Goal: Information Seeking & Learning: Learn about a topic

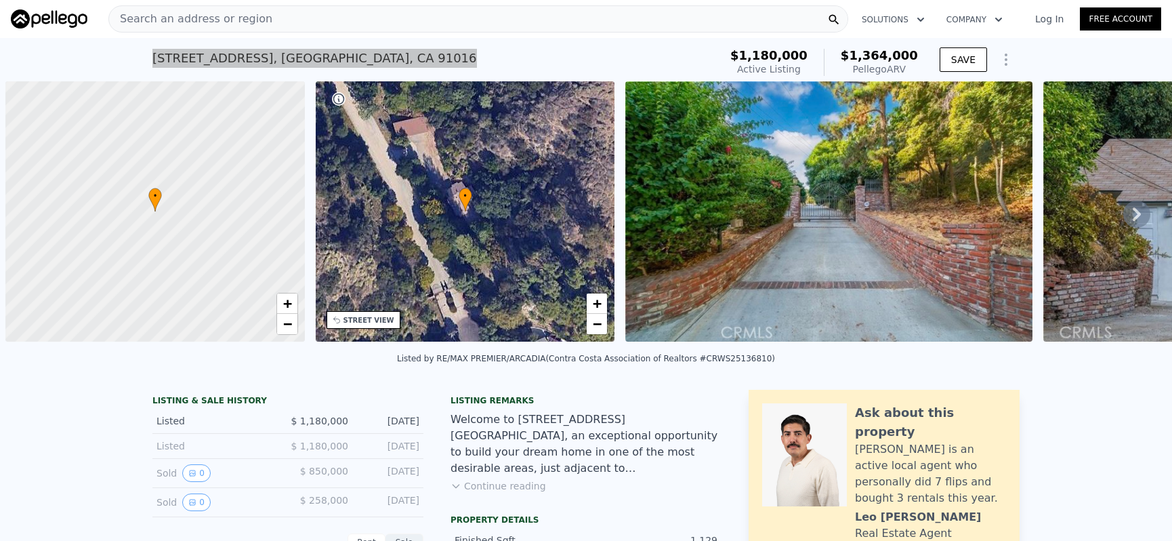
scroll to position [0, 5]
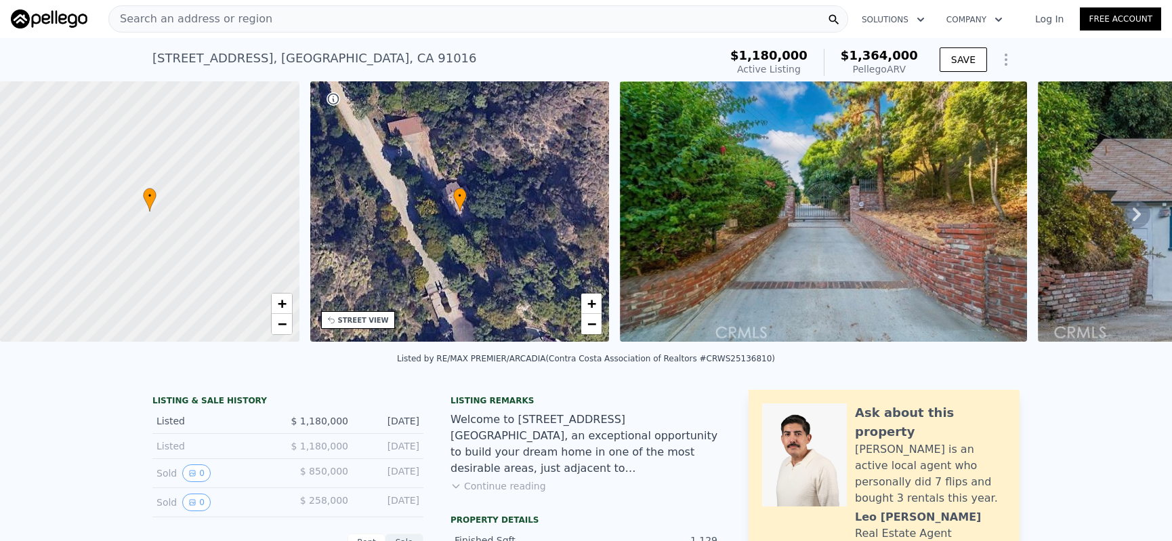
click at [445, 18] on div "Search an address or region" at bounding box center [478, 18] width 740 height 27
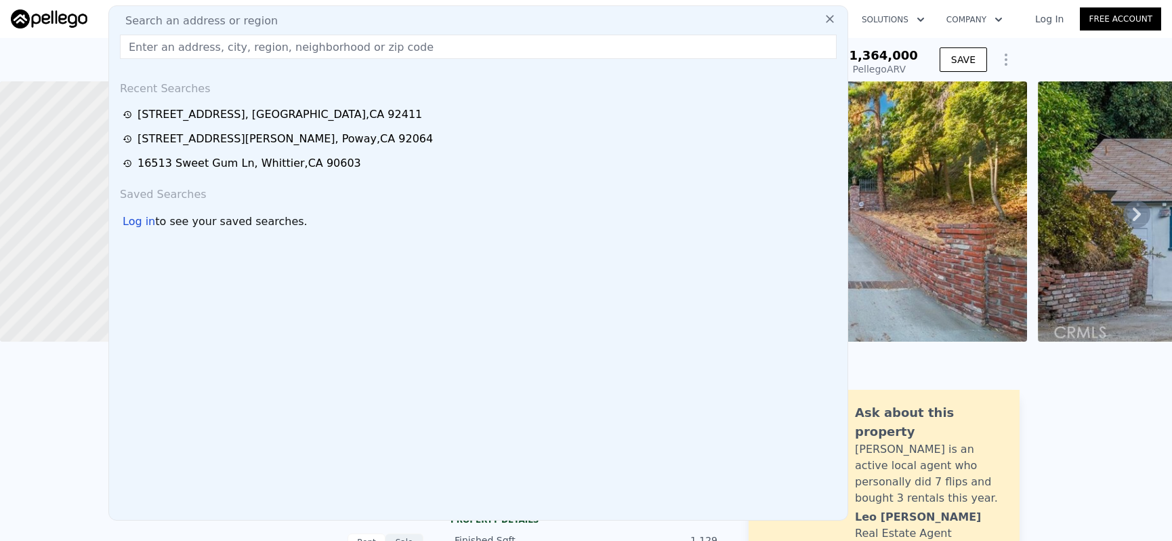
click at [445, 43] on input "text" at bounding box center [478, 47] width 717 height 24
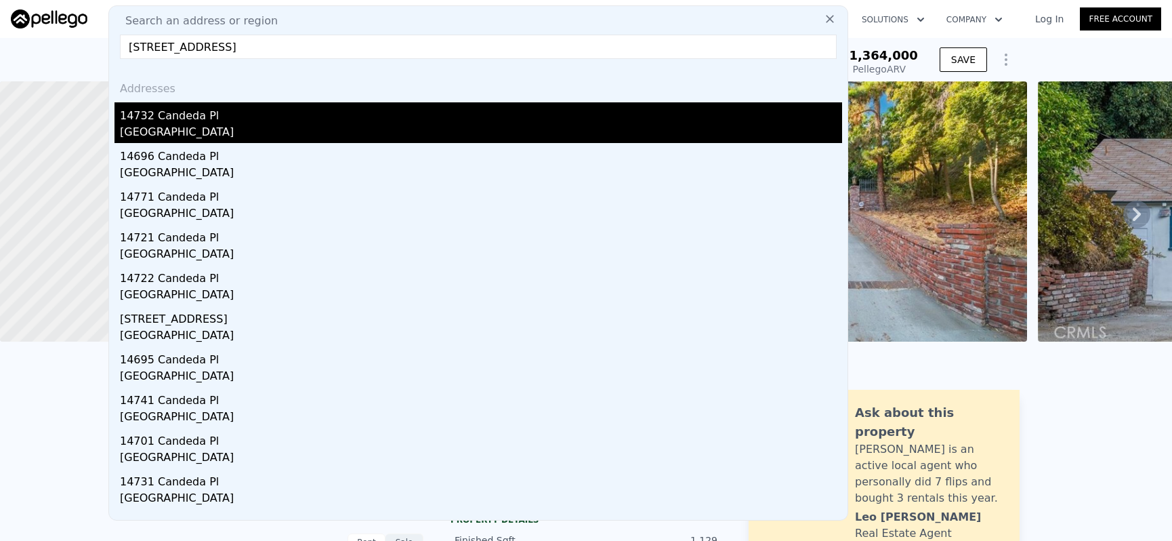
type input "[STREET_ADDRESS]"
click at [430, 105] on div "14732 Candeda Pl" at bounding box center [481, 113] width 722 height 22
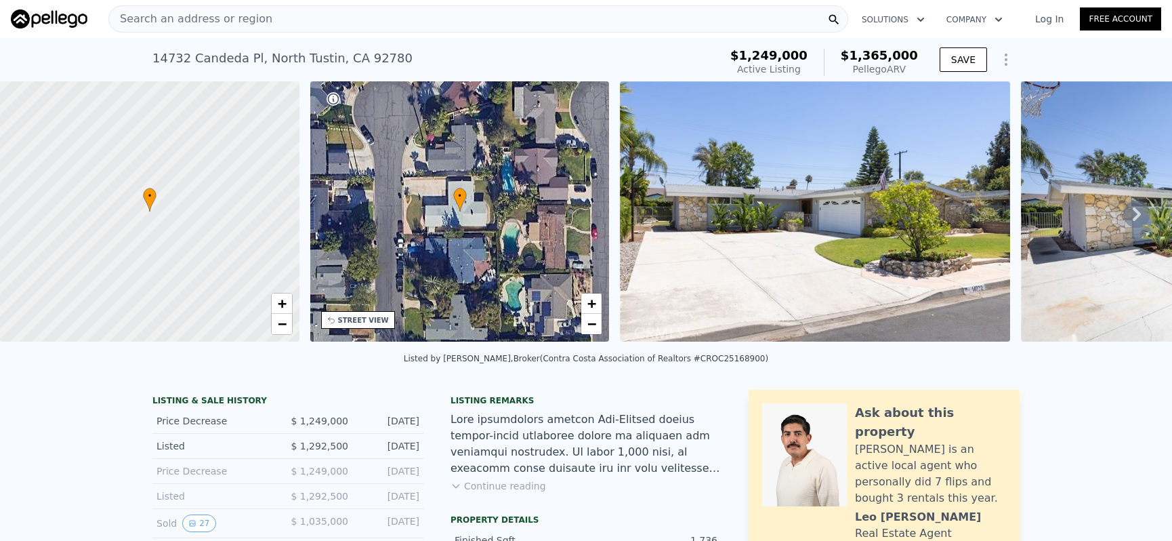
click at [288, 23] on div "Search an address or region" at bounding box center [478, 18] width 740 height 27
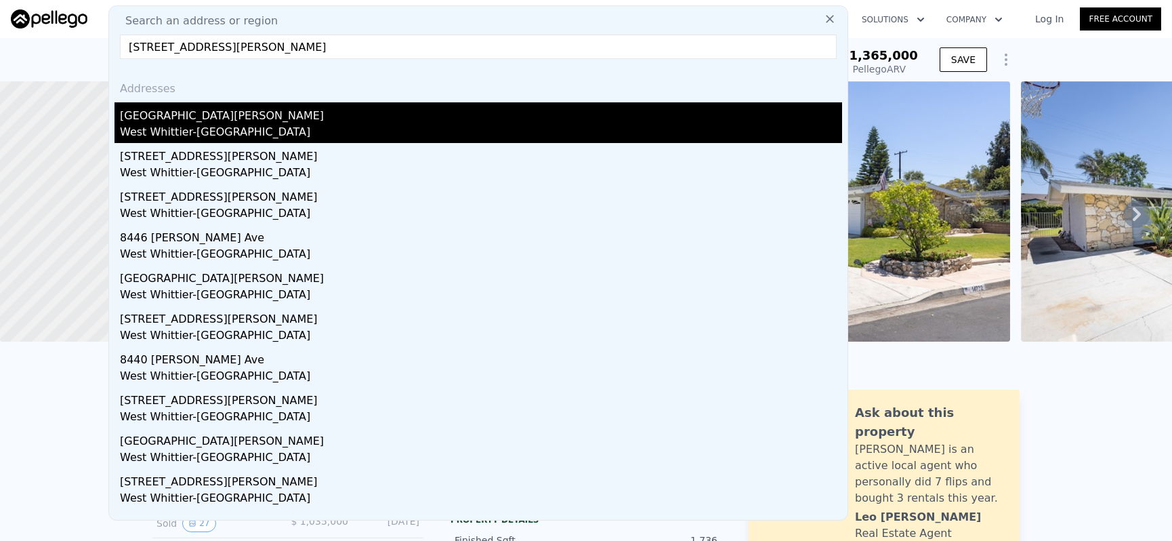
type input "[STREET_ADDRESS][PERSON_NAME]"
click at [348, 136] on div "West Whittier-[GEOGRAPHIC_DATA]" at bounding box center [481, 133] width 722 height 19
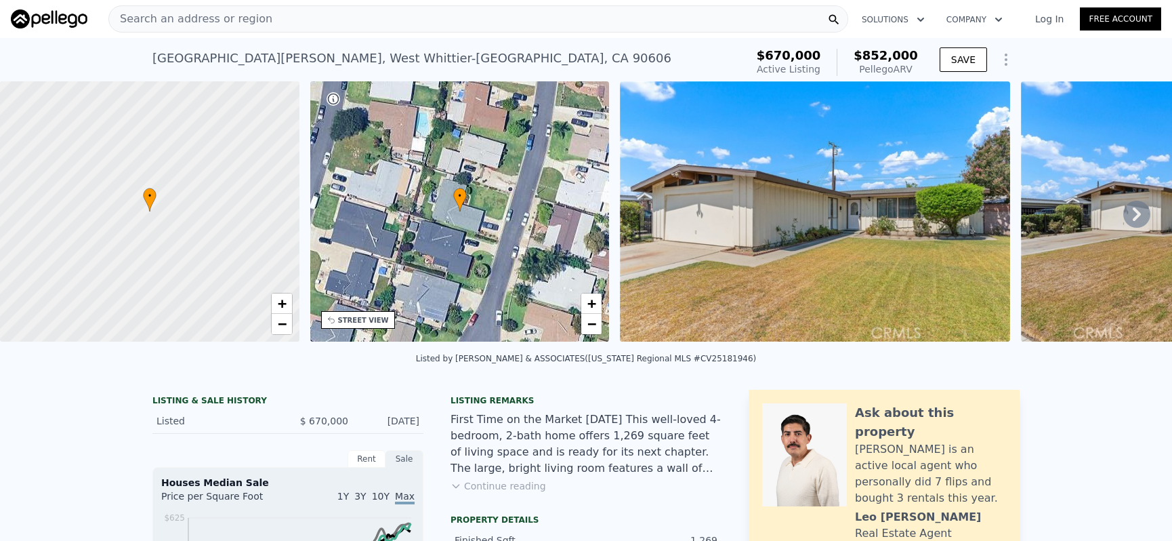
click at [368, 26] on div "Search an address or region" at bounding box center [478, 18] width 740 height 27
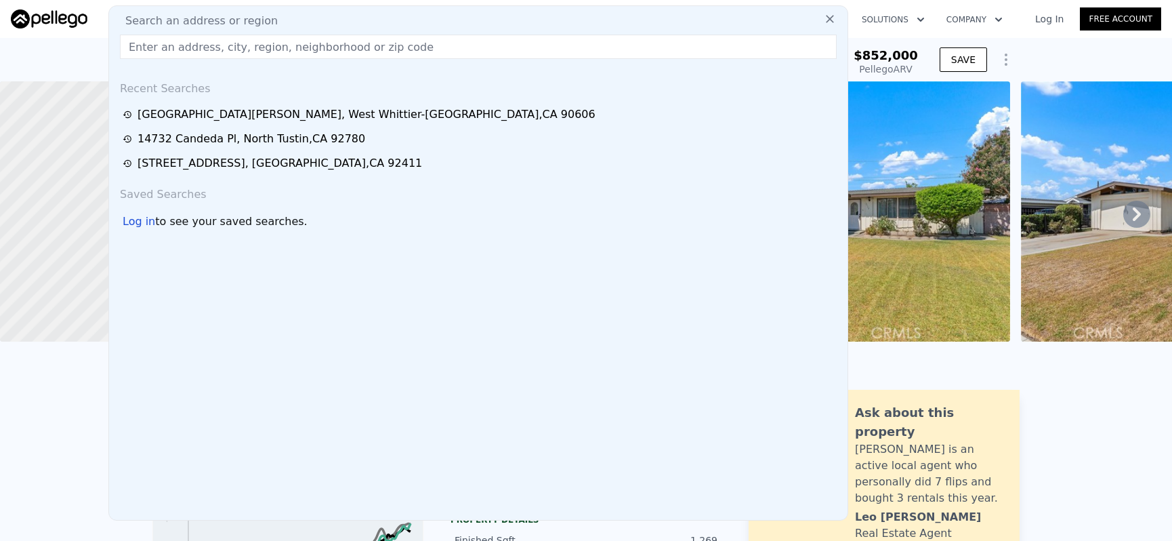
click at [376, 50] on input "text" at bounding box center [478, 47] width 717 height 24
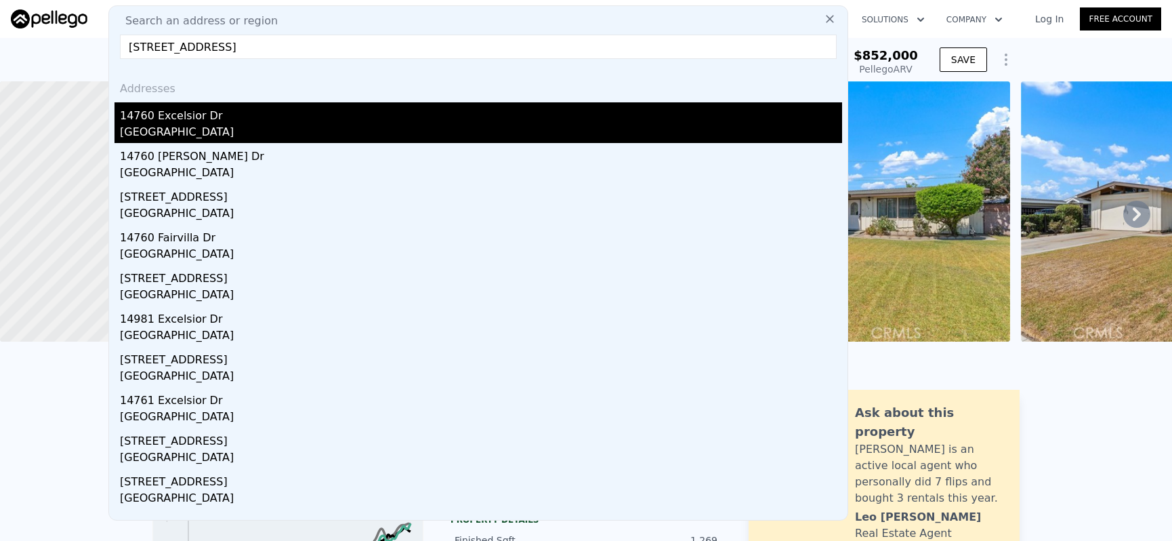
type input "[STREET_ADDRESS]"
click at [380, 128] on div "[GEOGRAPHIC_DATA]" at bounding box center [481, 133] width 722 height 19
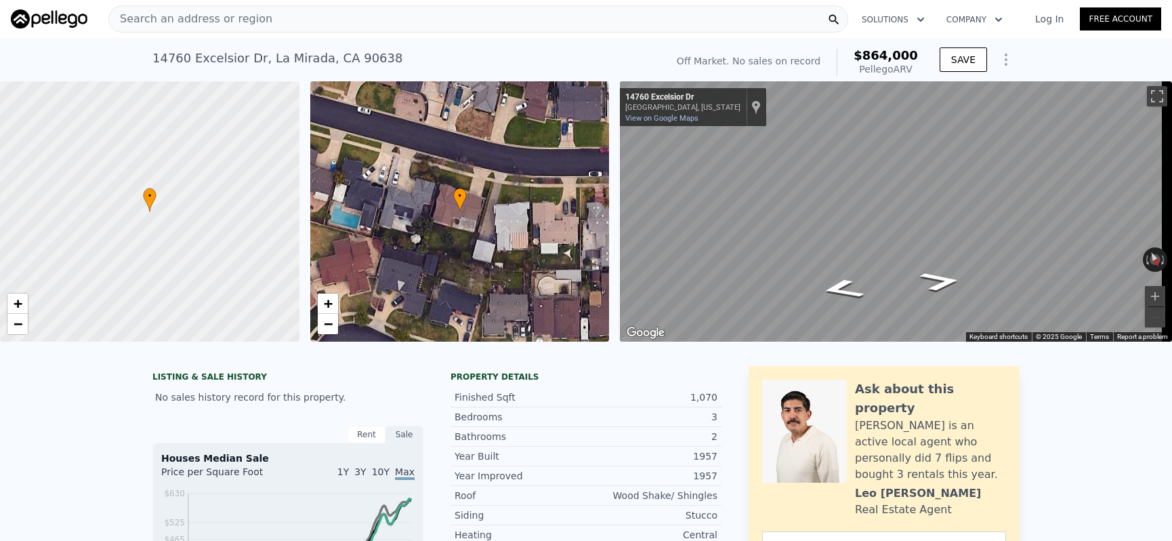
click at [330, 23] on div "Search an address or region" at bounding box center [478, 18] width 740 height 27
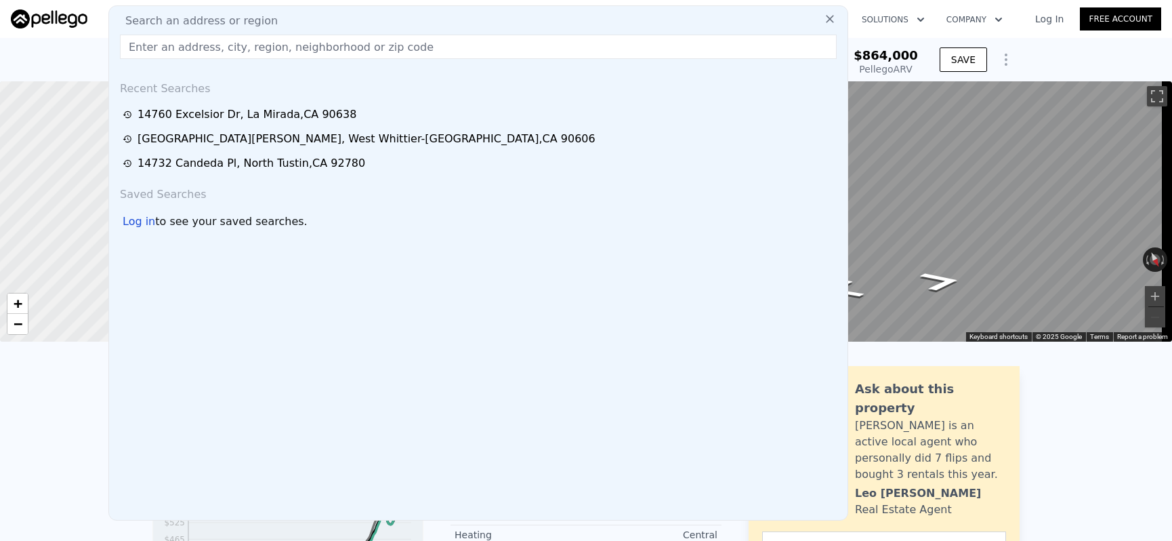
click at [329, 41] on input "text" at bounding box center [478, 47] width 717 height 24
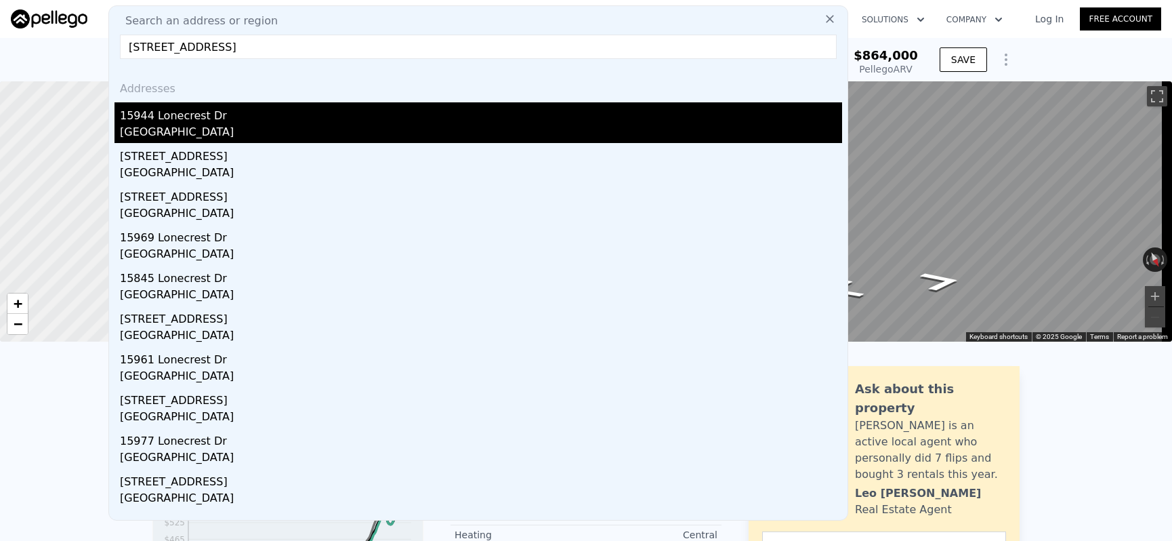
type input "[STREET_ADDRESS]"
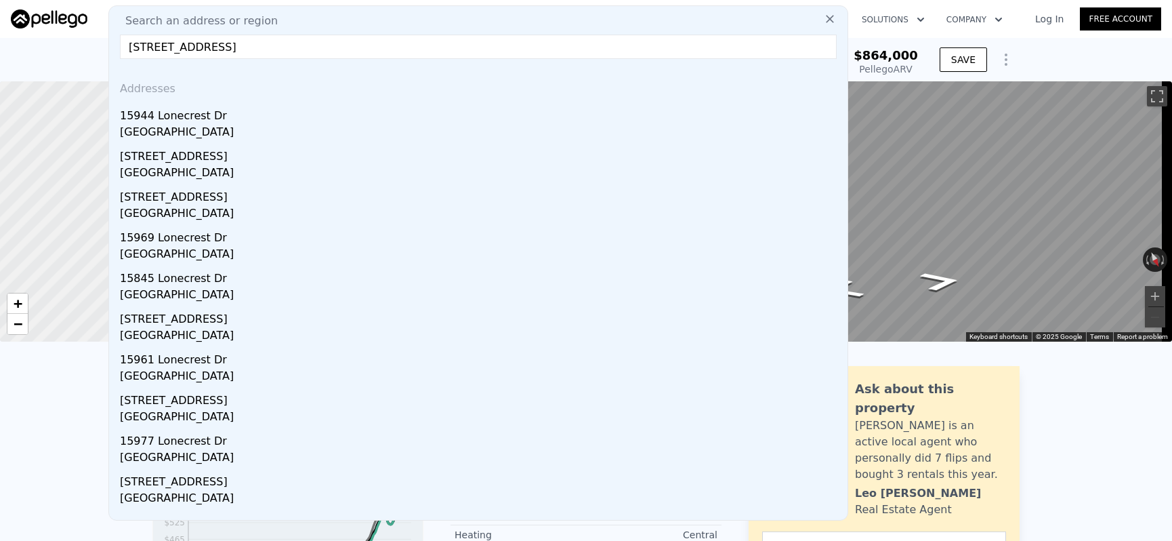
click at [332, 131] on div "[GEOGRAPHIC_DATA]" at bounding box center [481, 133] width 722 height 19
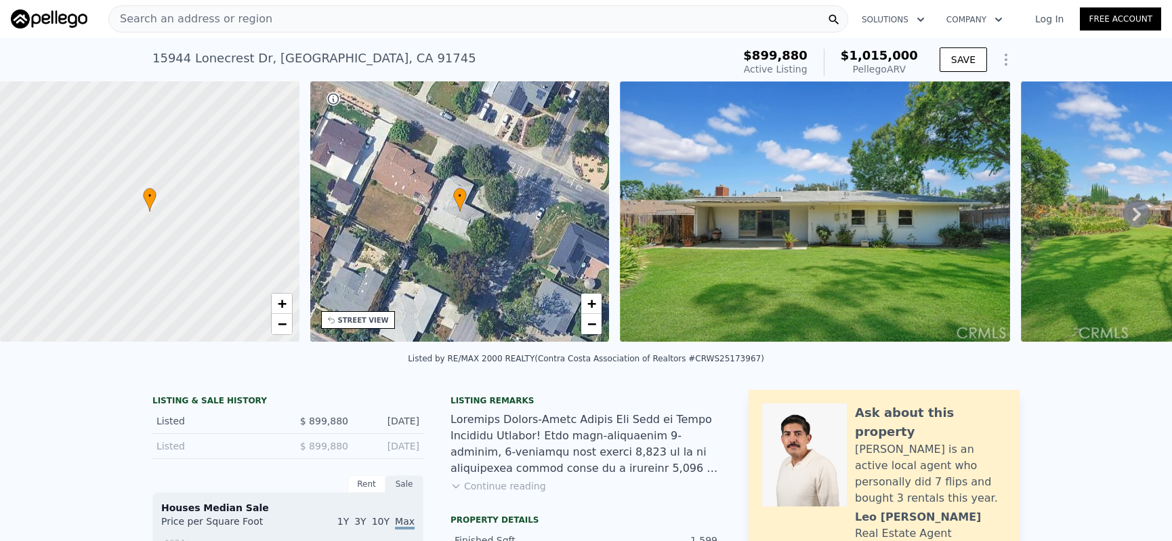
click at [373, 20] on div "Search an address or region" at bounding box center [478, 18] width 740 height 27
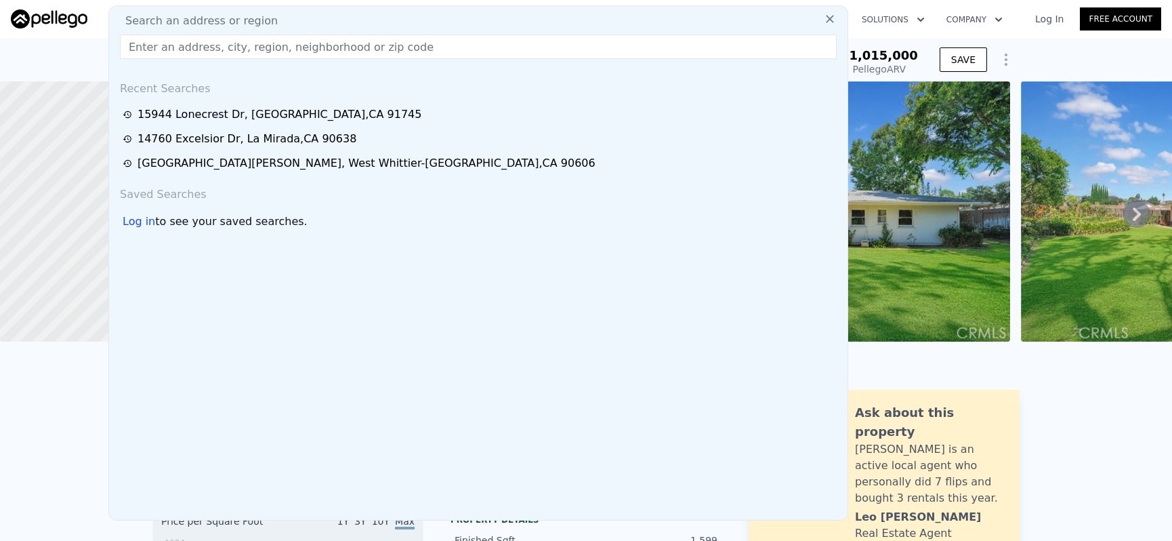
click at [373, 24] on div "Search an address or region" at bounding box center [479, 21] width 728 height 16
click at [376, 35] on input "text" at bounding box center [478, 47] width 717 height 24
paste input "[STREET_ADDRESS]"
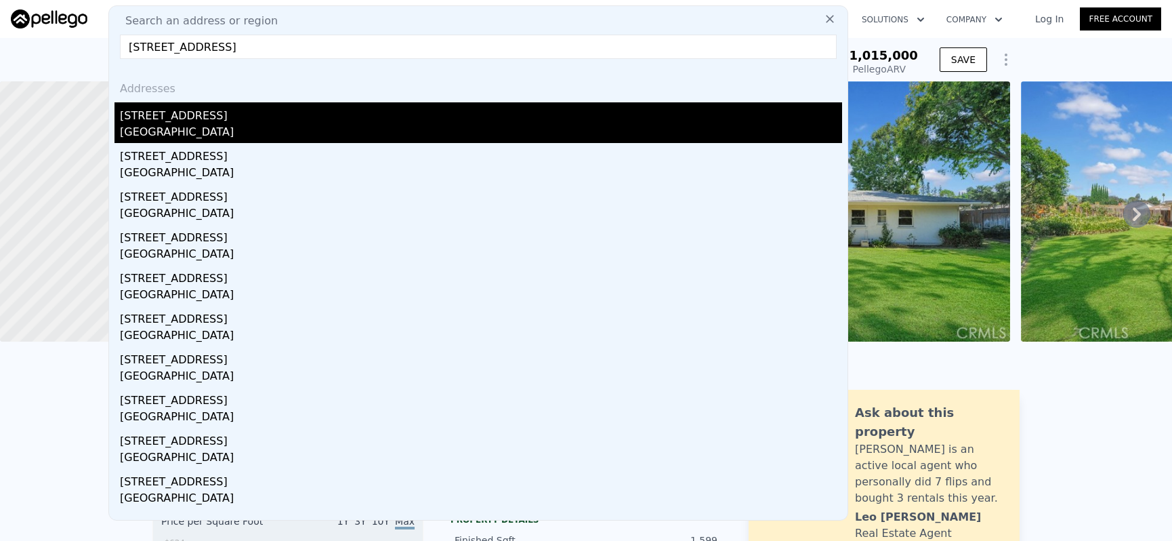
type input "[STREET_ADDRESS]"
click at [400, 121] on div "[STREET_ADDRESS]" at bounding box center [481, 113] width 722 height 22
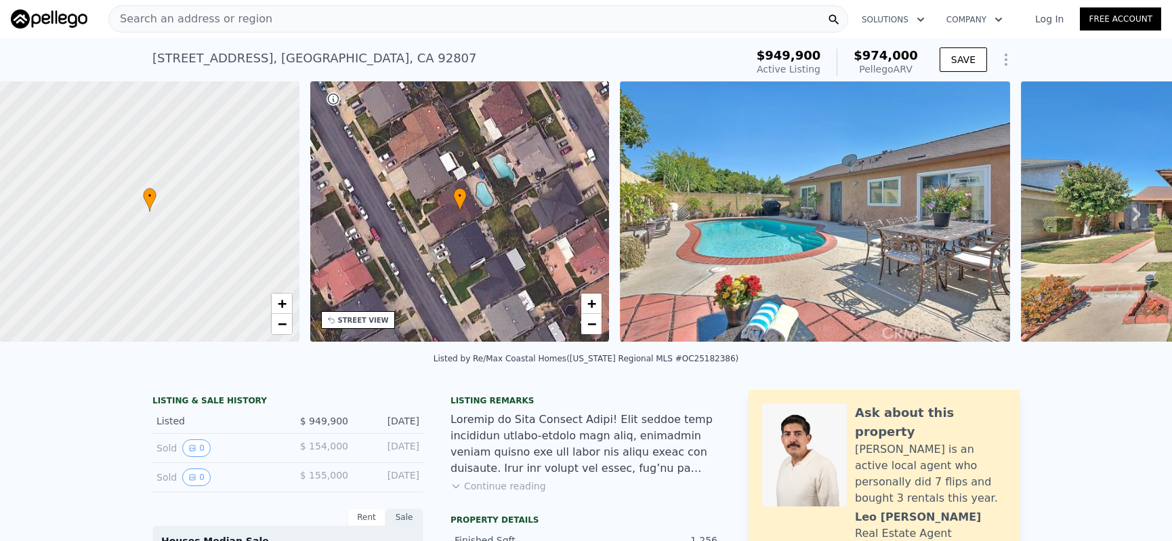
click at [445, 32] on div "Search an address or region" at bounding box center [478, 18] width 740 height 27
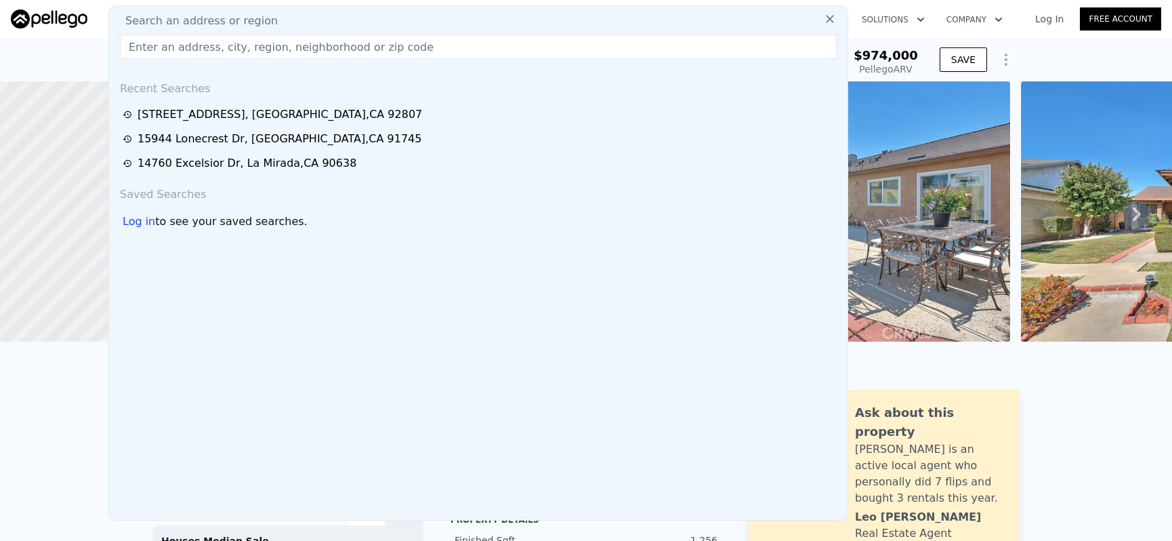
click at [457, 48] on input "text" at bounding box center [478, 47] width 717 height 24
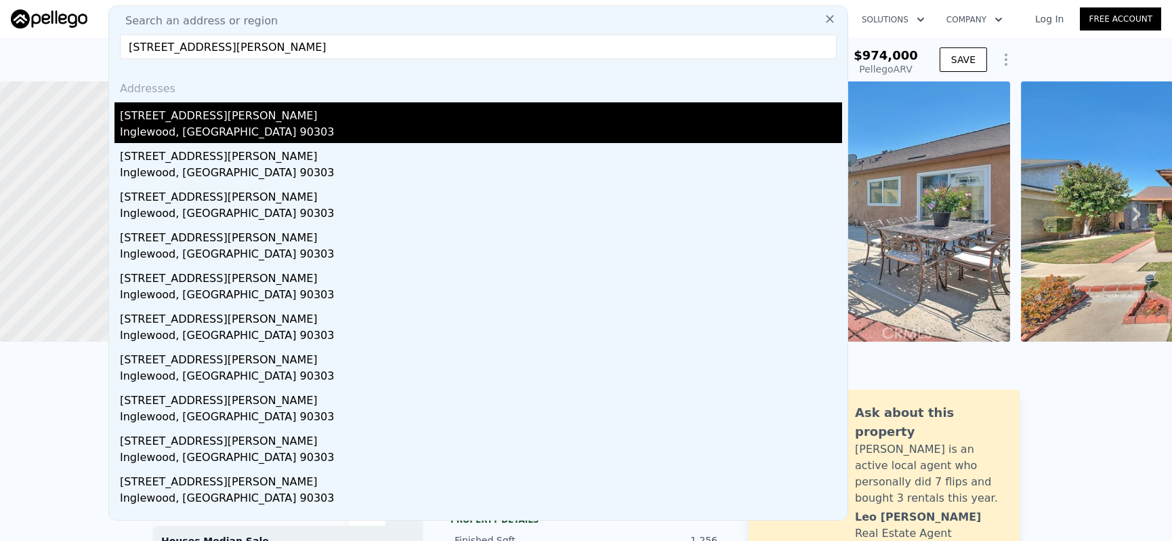
type input "[STREET_ADDRESS][PERSON_NAME]"
click at [446, 125] on div "Inglewood, [GEOGRAPHIC_DATA] 90303" at bounding box center [481, 133] width 722 height 19
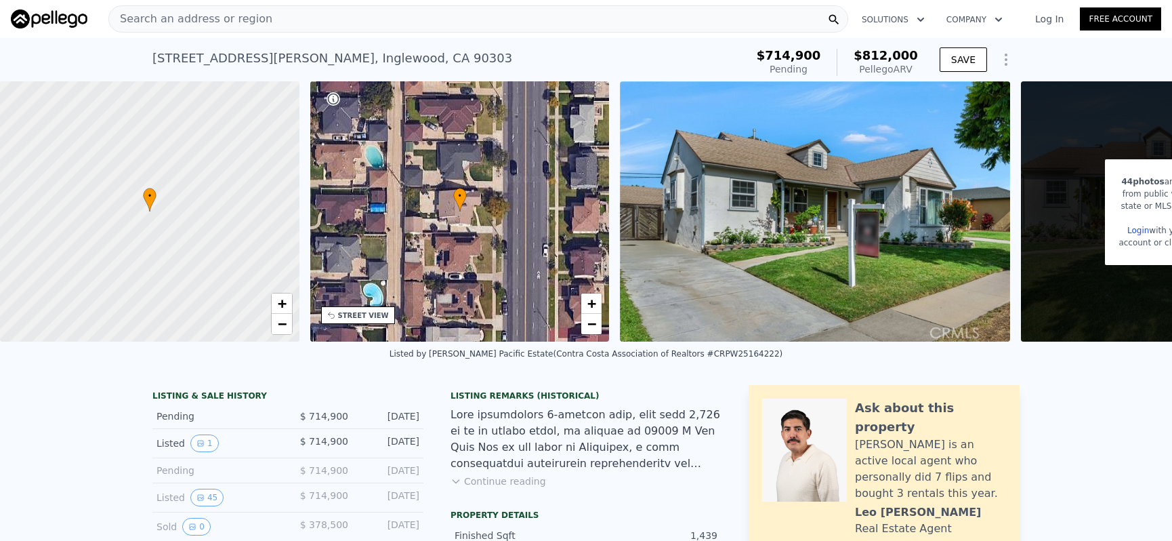
click at [429, 39] on div "[STREET_ADDRESS][PERSON_NAME] Pending from $714,900 (~ARV $812k ) $714,900 Pend…" at bounding box center [585, 59] width 867 height 43
click at [433, 26] on div "Search an address or region" at bounding box center [478, 18] width 740 height 27
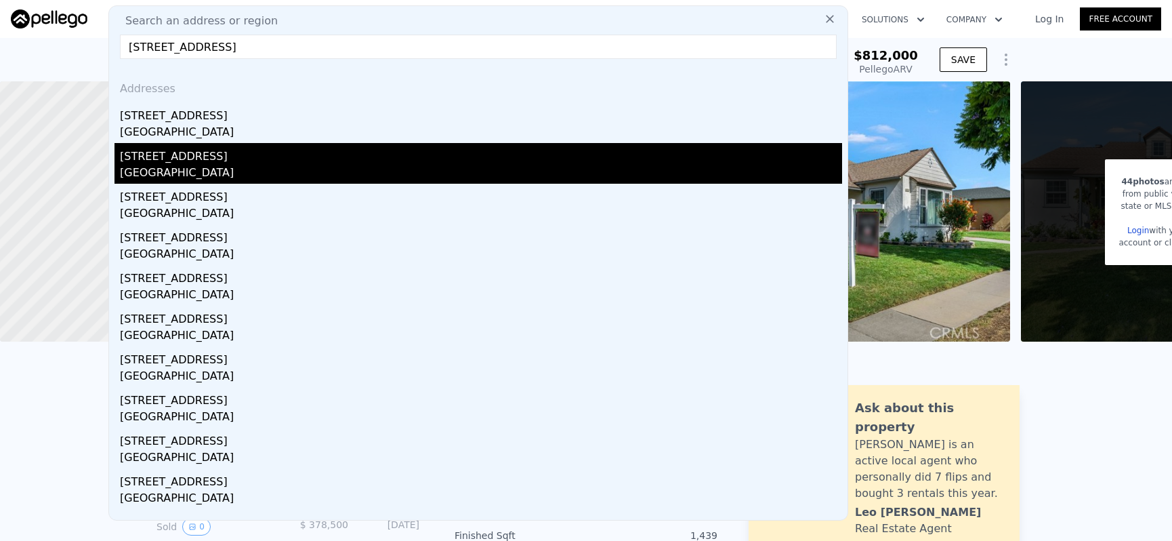
type input "[STREET_ADDRESS]"
click at [508, 143] on div "[STREET_ADDRESS]" at bounding box center [481, 154] width 722 height 22
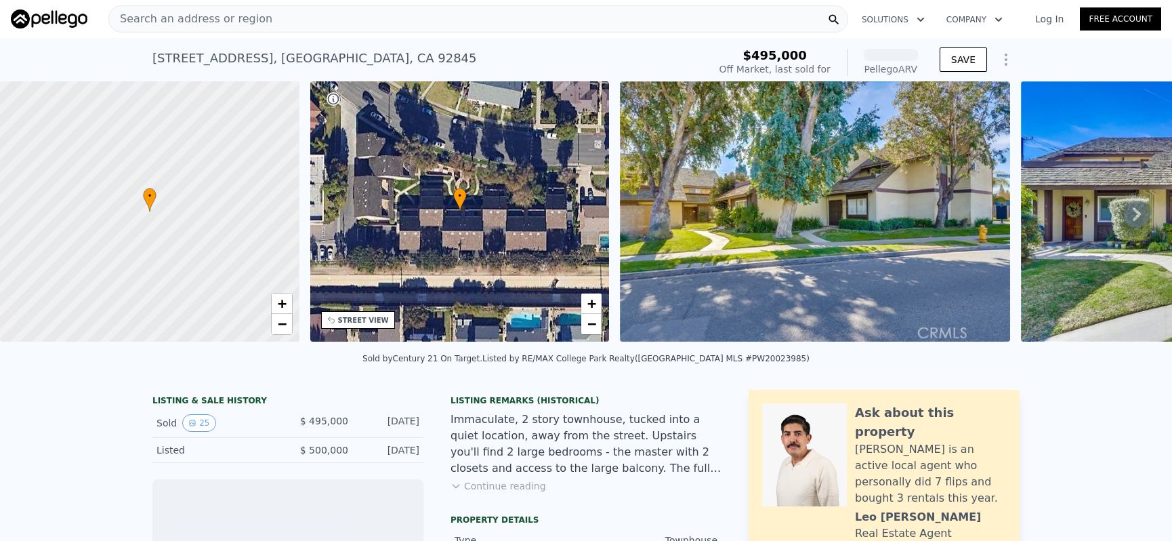
click at [510, 30] on div "Search an address or region" at bounding box center [478, 18] width 740 height 27
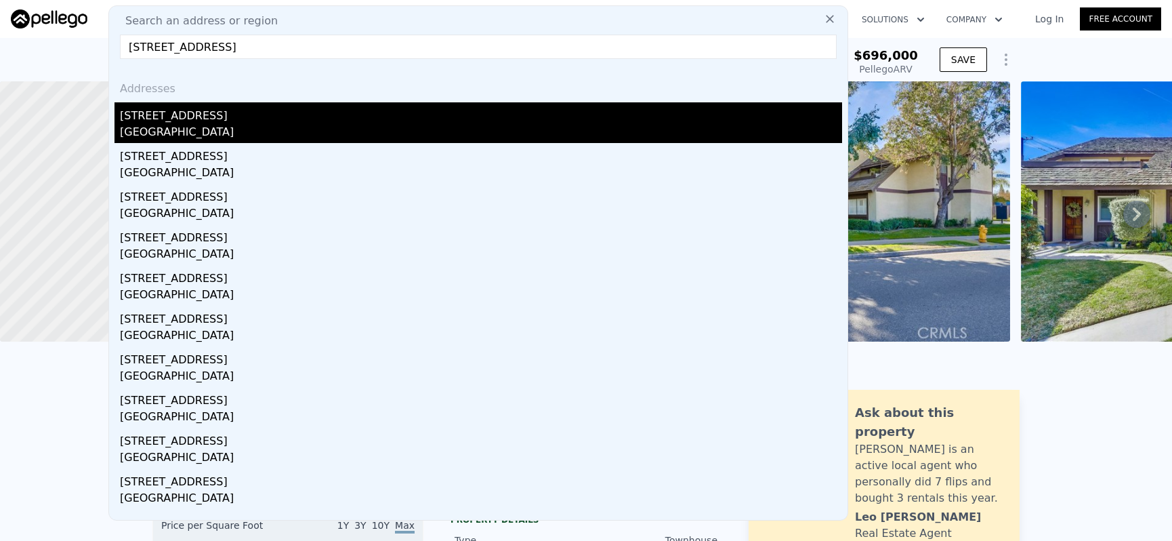
type input "[STREET_ADDRESS]"
click at [388, 127] on div "[GEOGRAPHIC_DATA]" at bounding box center [481, 133] width 722 height 19
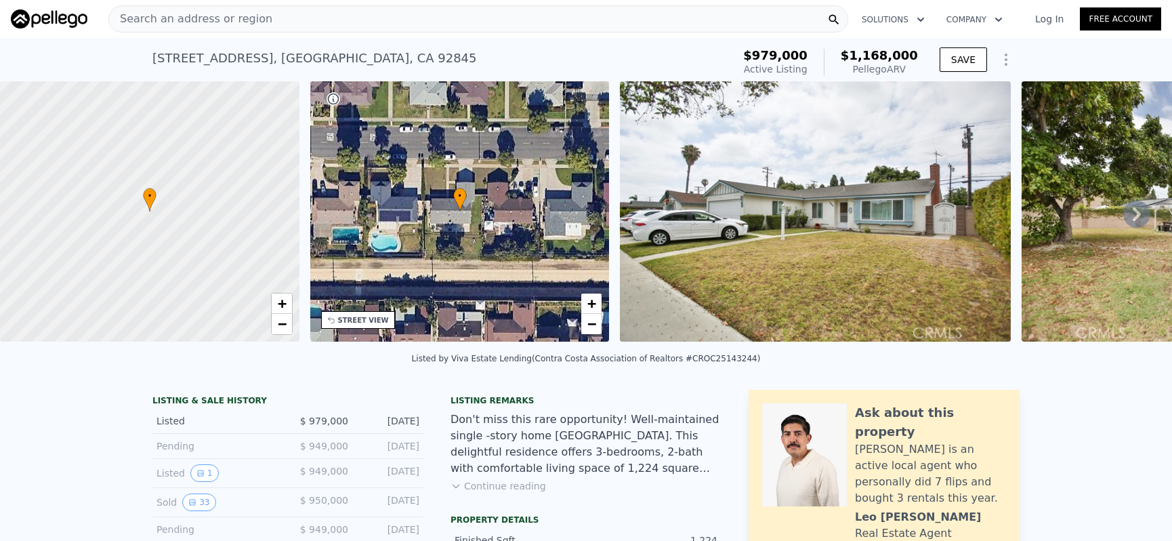
click at [387, 20] on div "Search an address or region" at bounding box center [478, 18] width 740 height 27
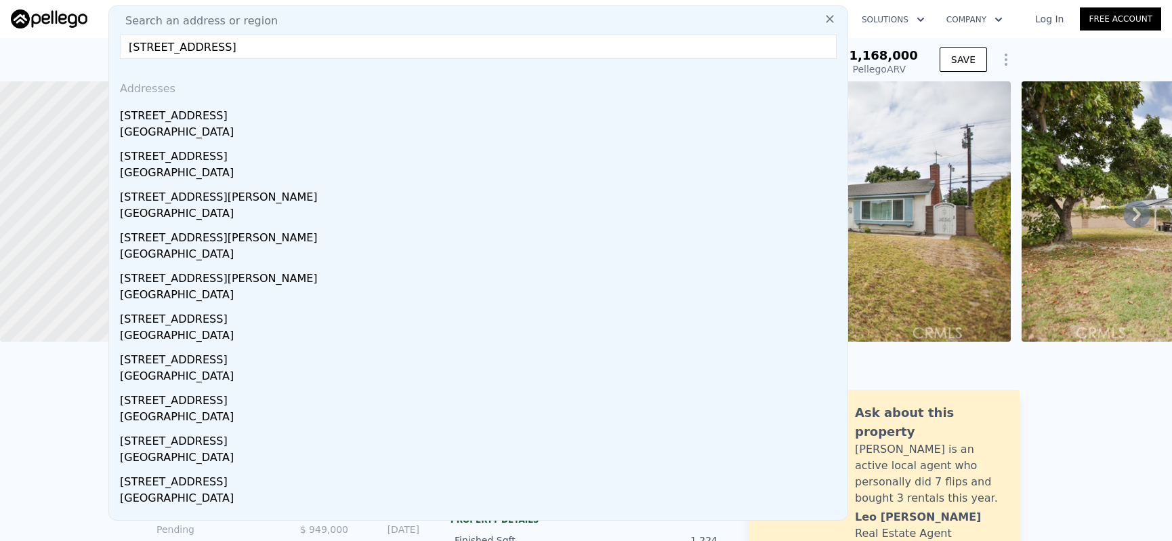
type input "[STREET_ADDRESS]"
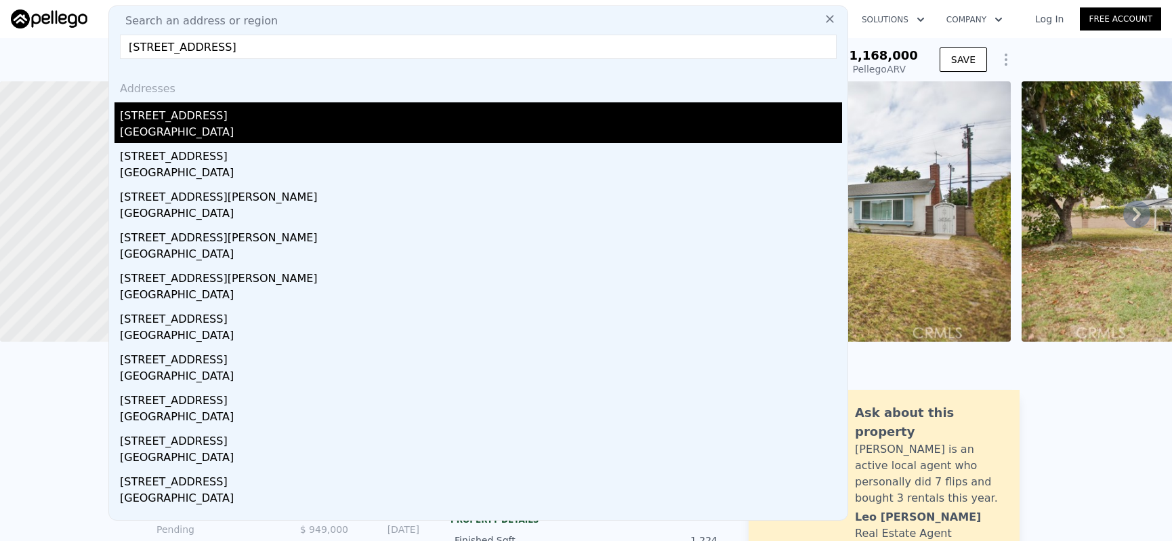
click at [451, 117] on div "[STREET_ADDRESS]" at bounding box center [481, 113] width 722 height 22
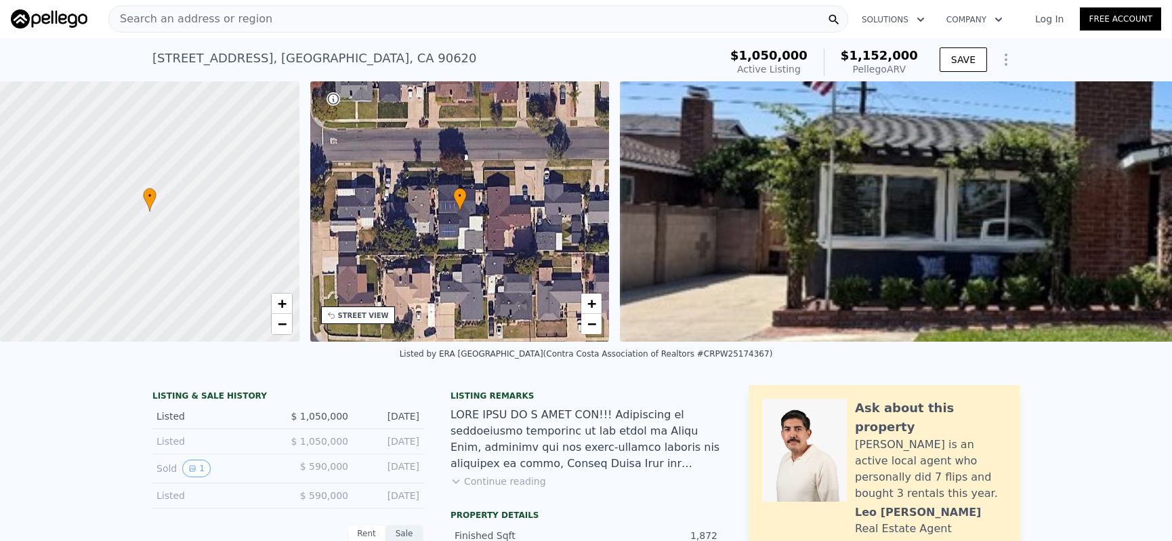
click at [442, 17] on div "Search an address or region" at bounding box center [478, 18] width 740 height 27
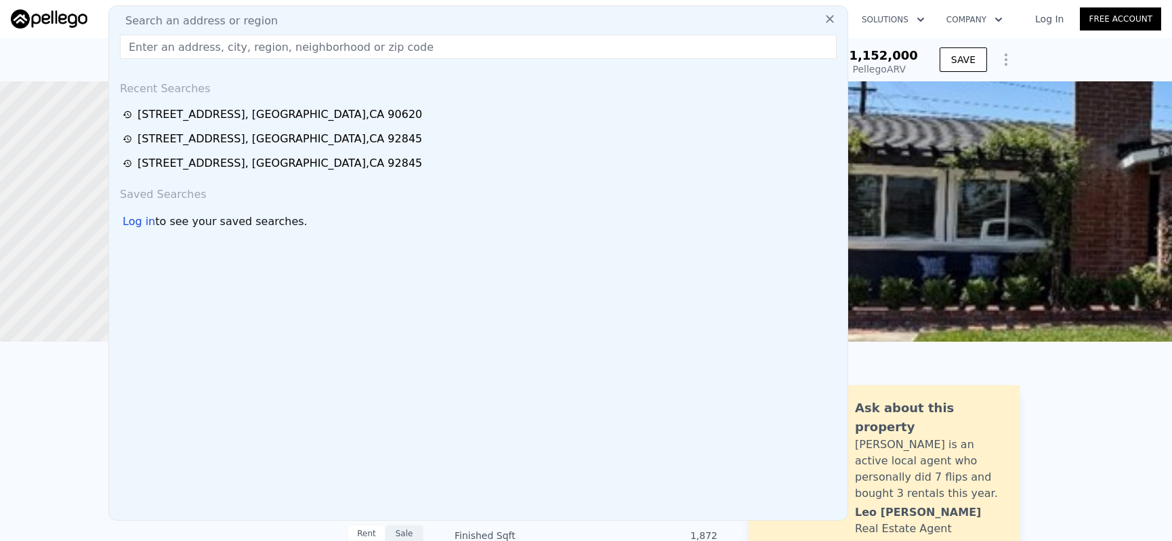
drag, startPoint x: 440, startPoint y: 48, endPoint x: 419, endPoint y: 48, distance: 20.3
click at [431, 54] on input "text" at bounding box center [478, 47] width 717 height 24
click at [413, 43] on input "text" at bounding box center [478, 47] width 717 height 24
paste input "[STREET_ADDRESS]"
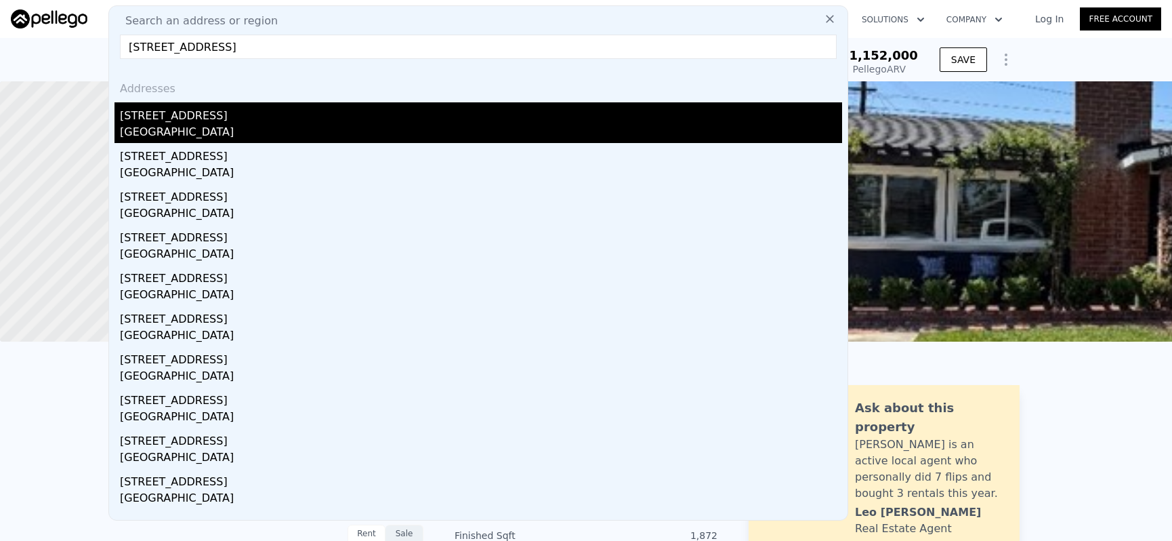
type input "[STREET_ADDRESS]"
click at [599, 133] on div "[GEOGRAPHIC_DATA]" at bounding box center [481, 133] width 722 height 19
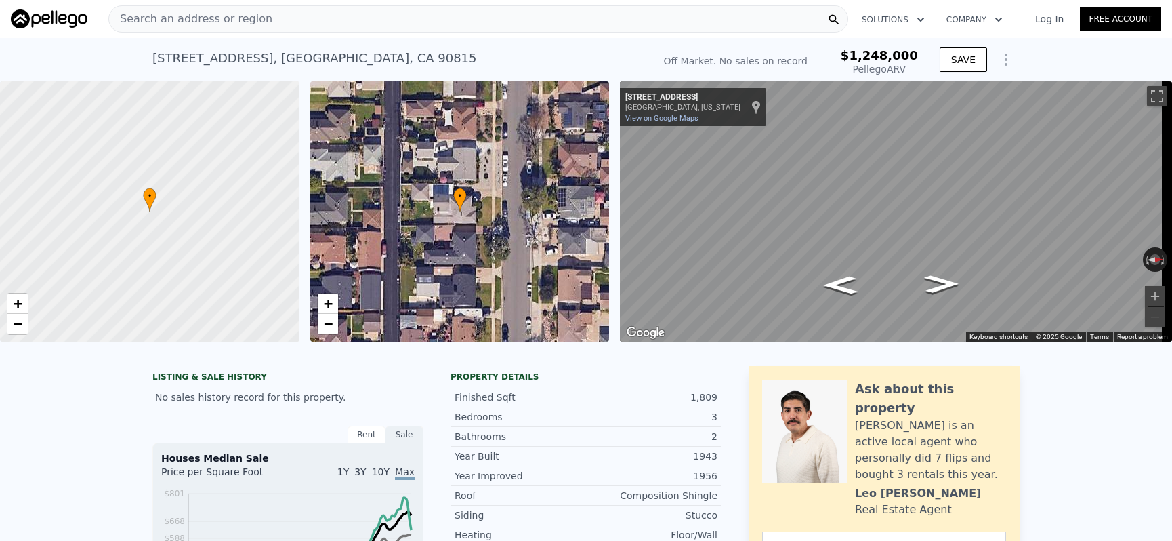
type input "$ 1,255,000"
type input "$ 93,672"
